Goal: Task Accomplishment & Management: Manage account settings

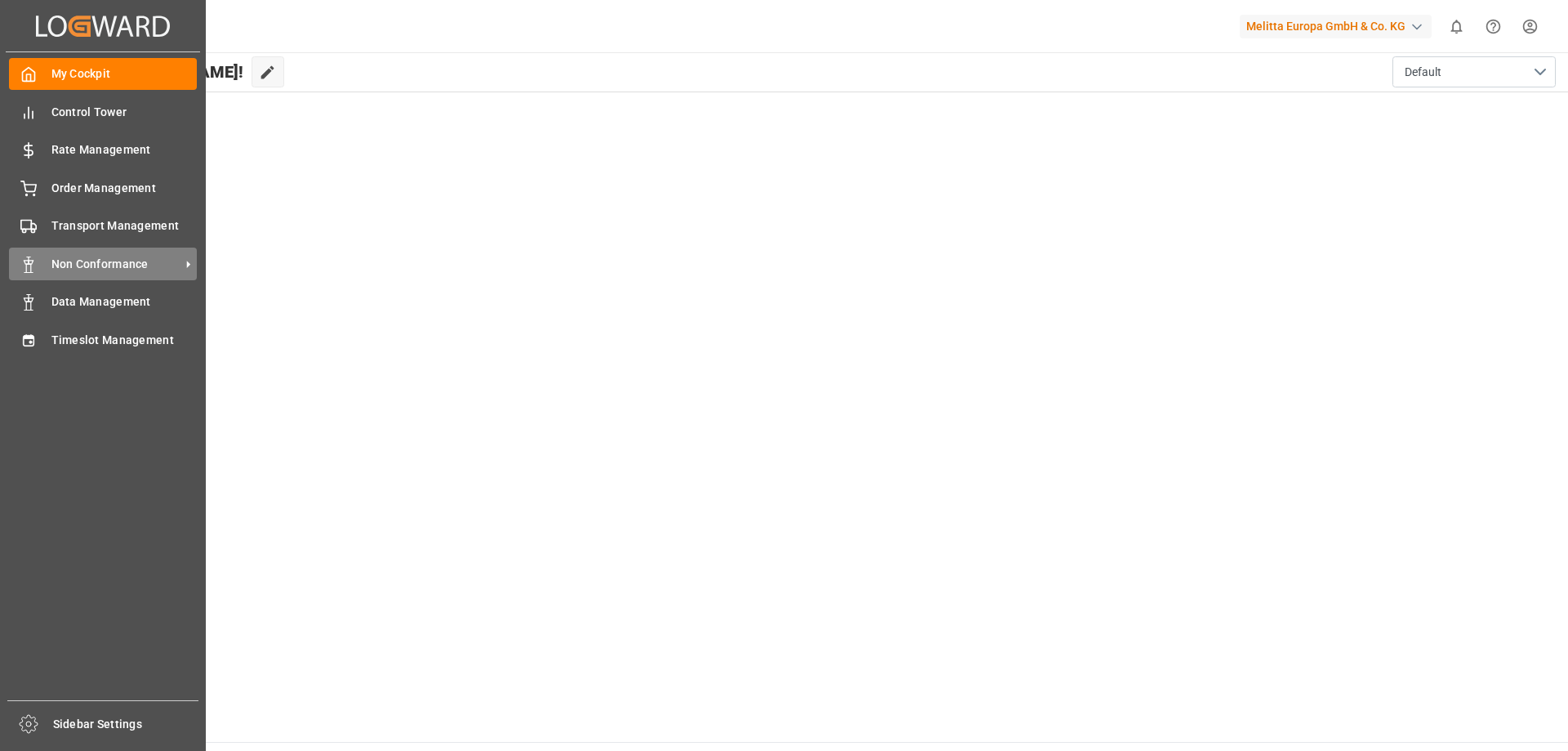
click at [151, 263] on span "Non Conformance" at bounding box center [115, 264] width 129 height 17
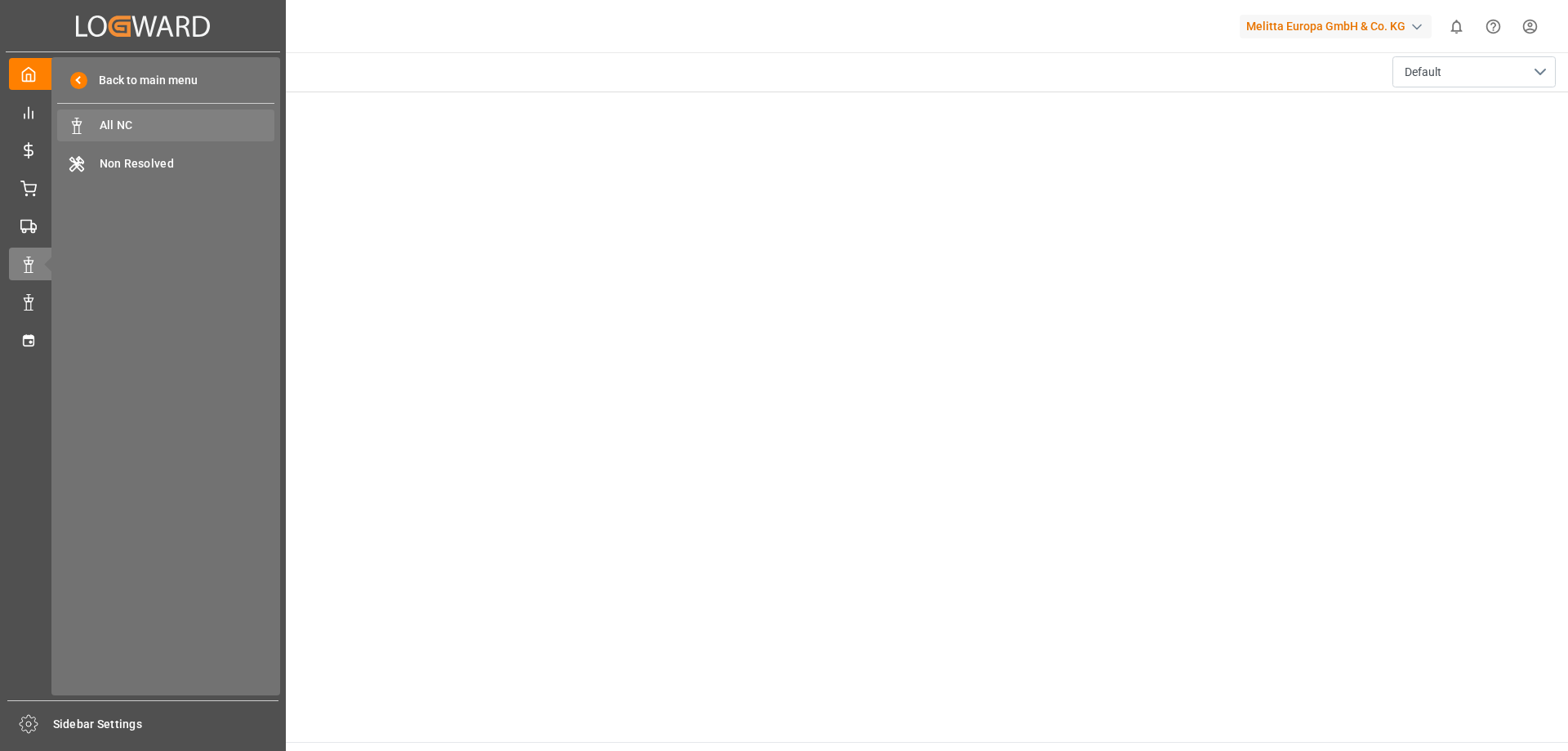
click at [219, 120] on span "All NC" at bounding box center [187, 125] width 176 height 17
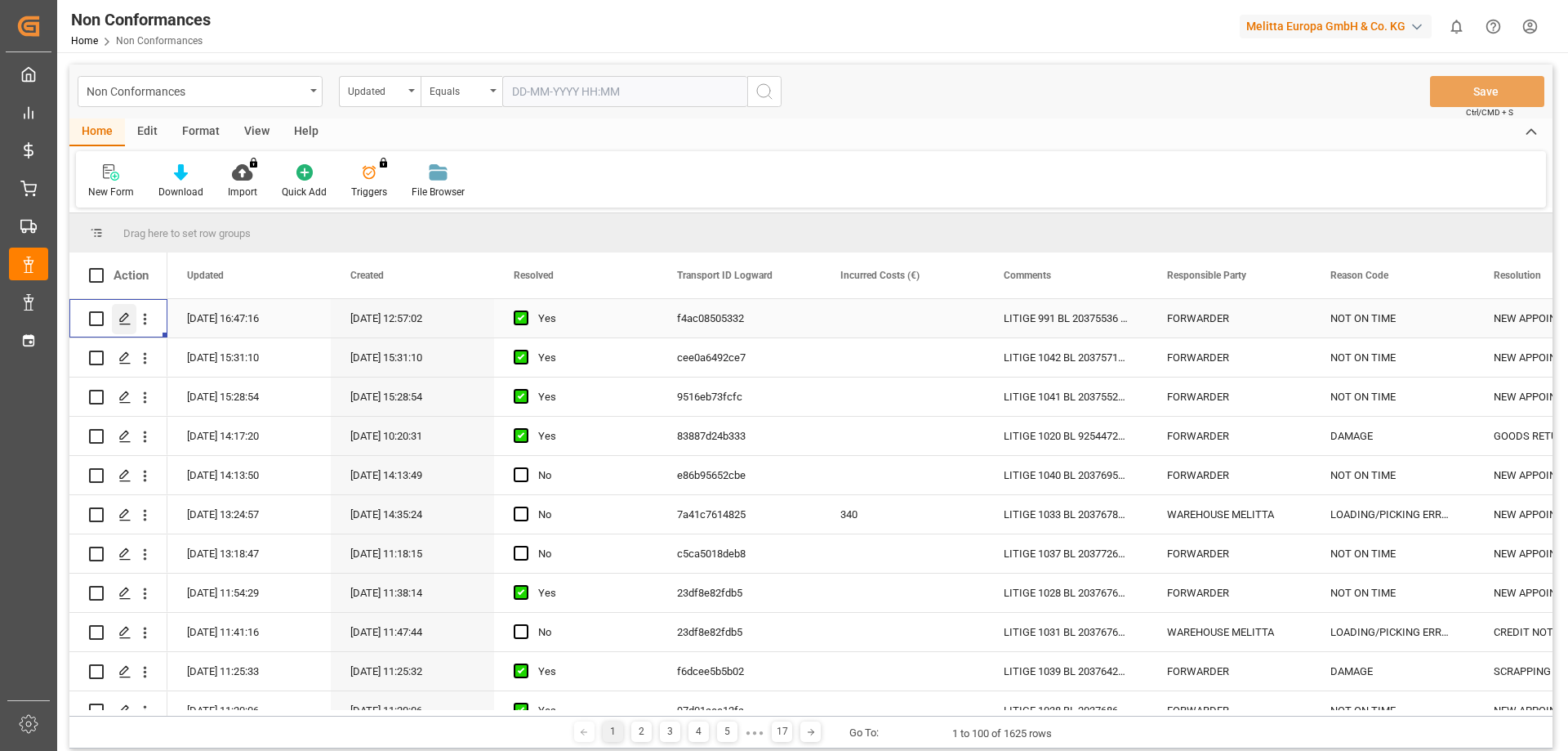
click at [122, 317] on icon "Press SPACE to select this row." at bounding box center [125, 318] width 13 height 13
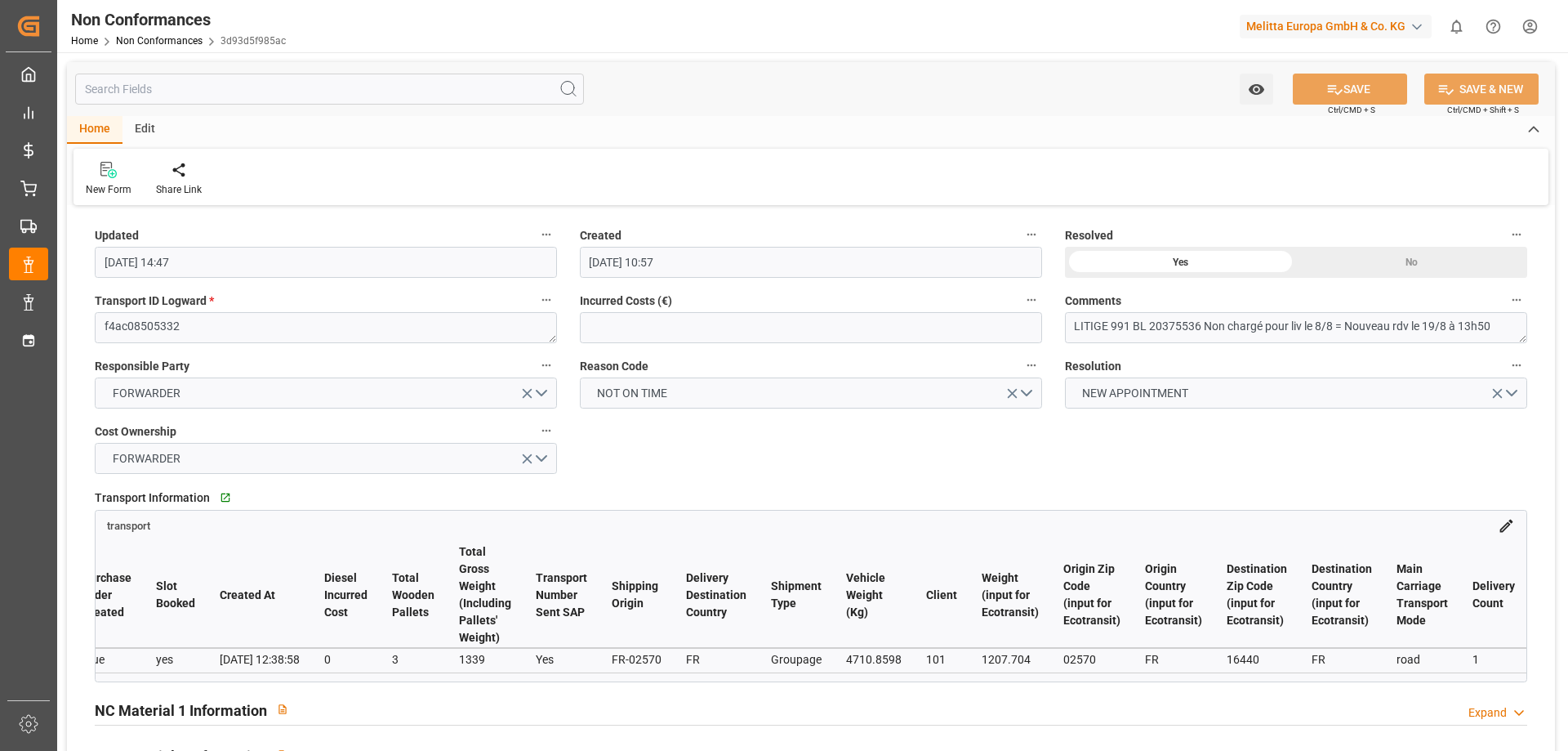
scroll to position [0, 1932]
